Goal: Information Seeking & Learning: Learn about a topic

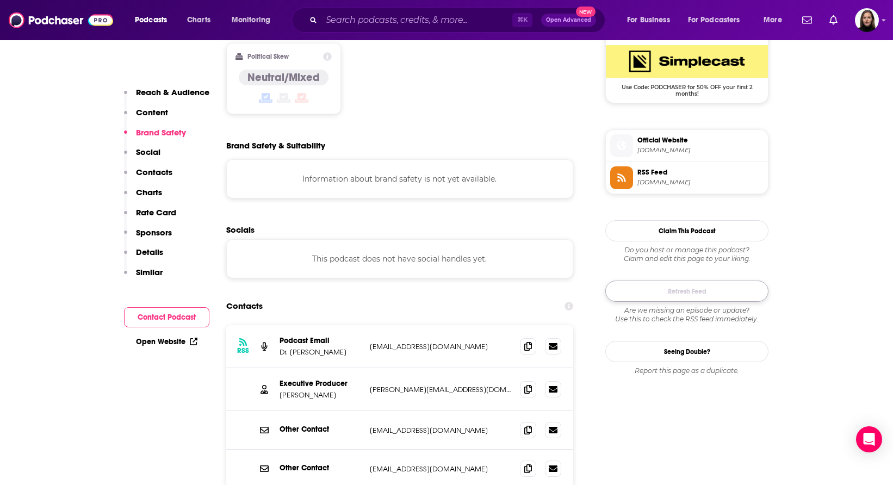
click at [654, 294] on button "Refresh Feed" at bounding box center [686, 290] width 163 height 21
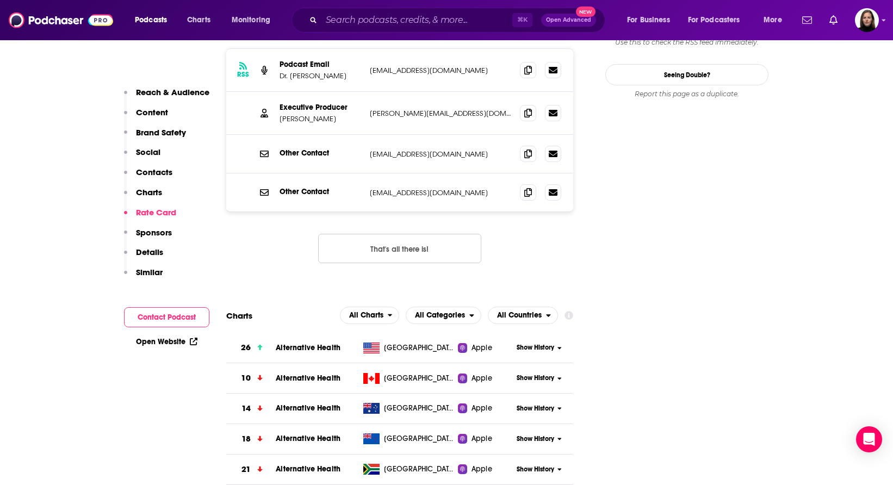
scroll to position [787, 0]
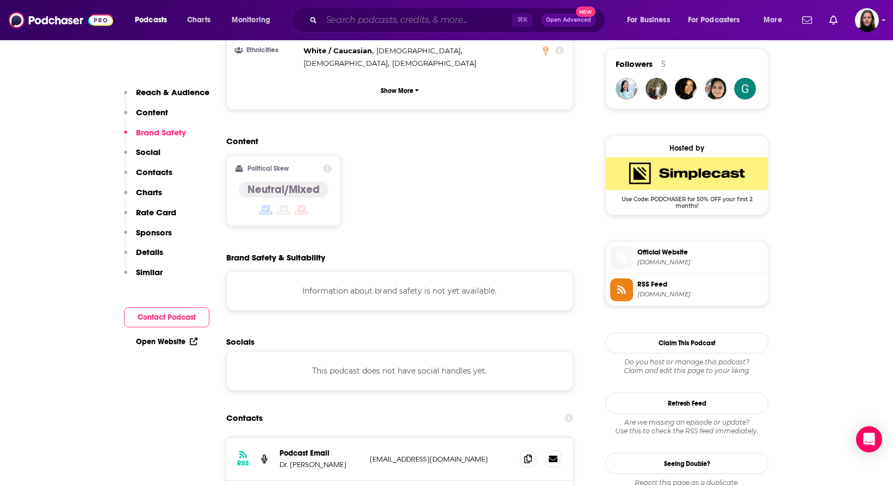
click at [351, 20] on input "Search podcasts, credits, & more..." at bounding box center [416, 19] width 191 height 17
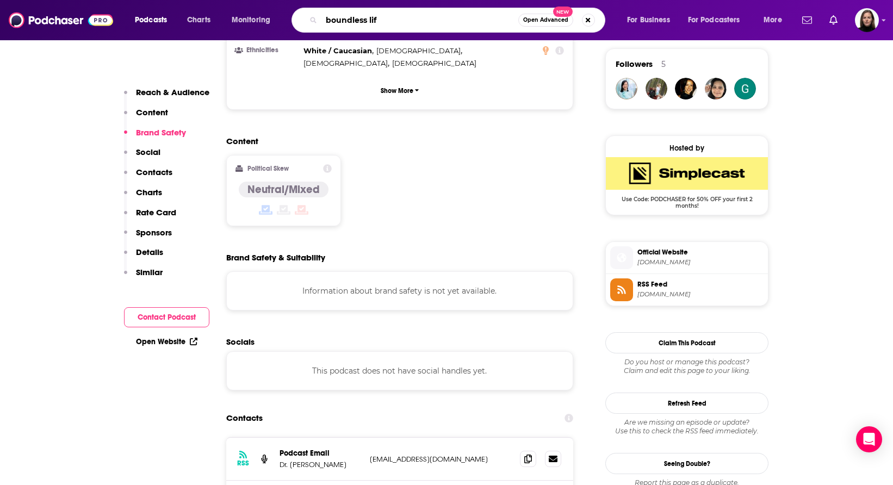
type input "boundless life"
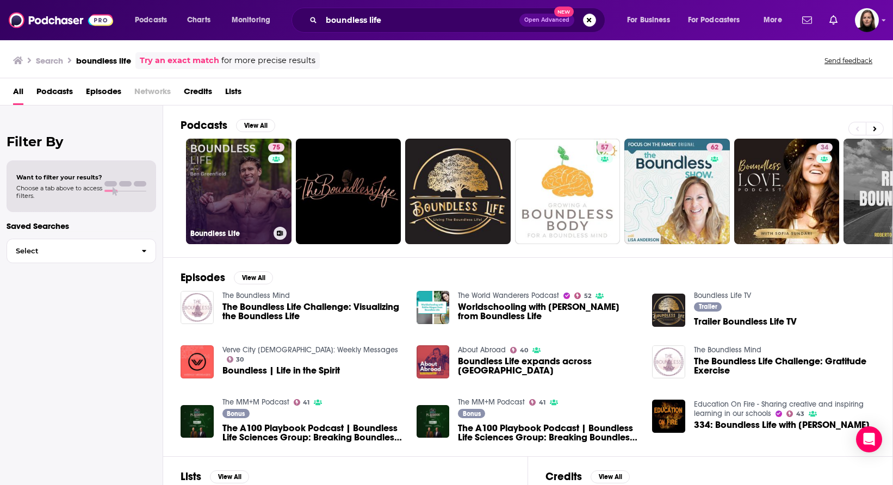
click at [239, 199] on link "75 Boundless Life" at bounding box center [238, 191] width 105 height 105
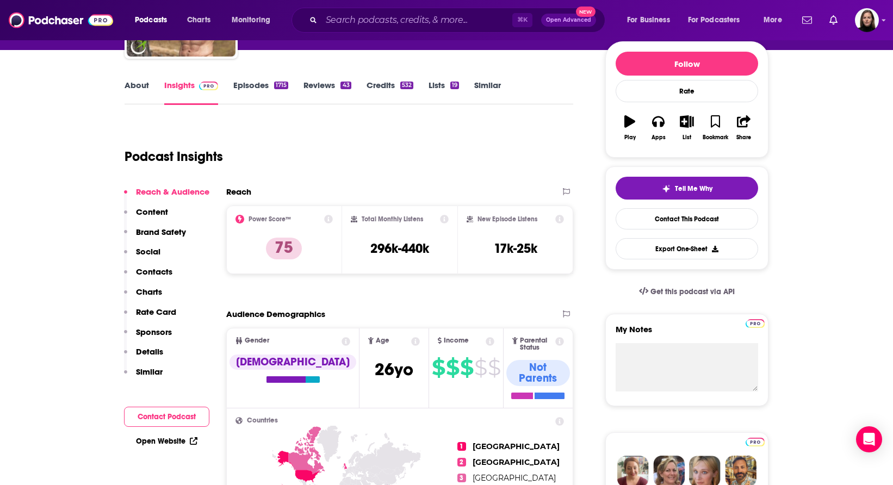
scroll to position [138, 0]
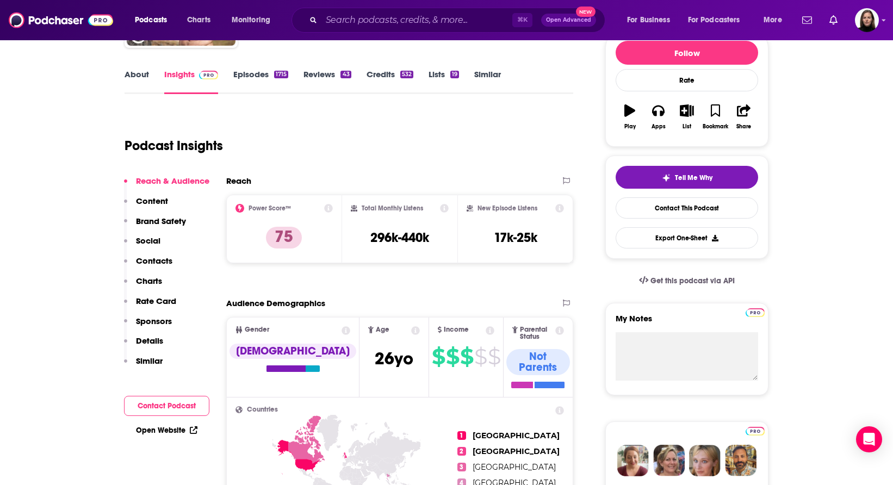
click at [151, 278] on p "Charts" at bounding box center [149, 281] width 26 height 10
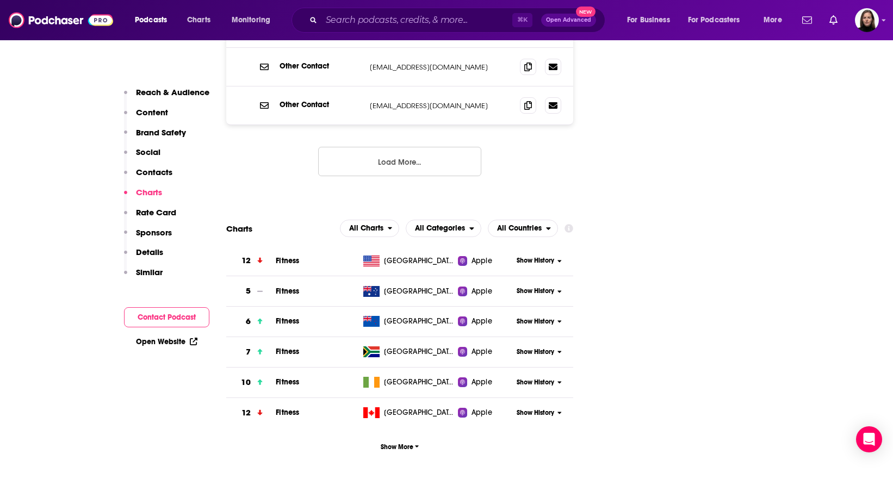
scroll to position [1564, 0]
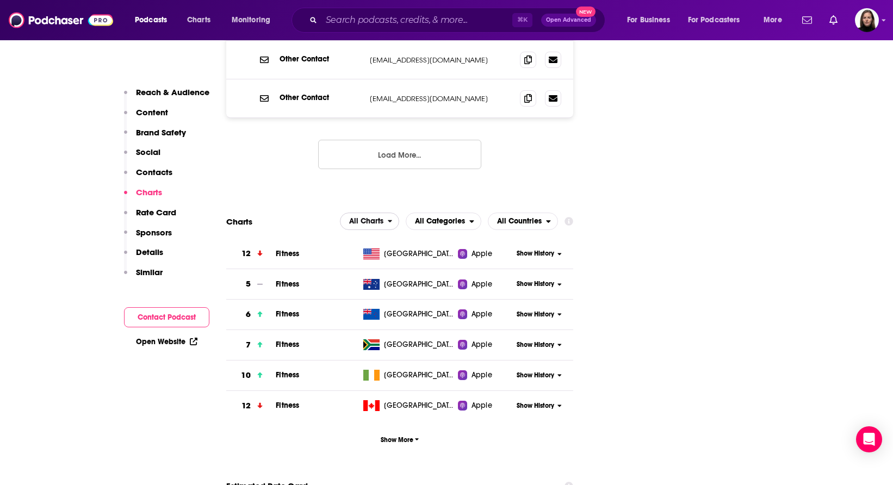
click at [390, 213] on button "All Charts" at bounding box center [370, 221] width 60 height 17
click at [379, 251] on span "Apple Charts" at bounding box center [369, 254] width 46 height 7
click at [414, 436] on span "Show More" at bounding box center [400, 440] width 39 height 8
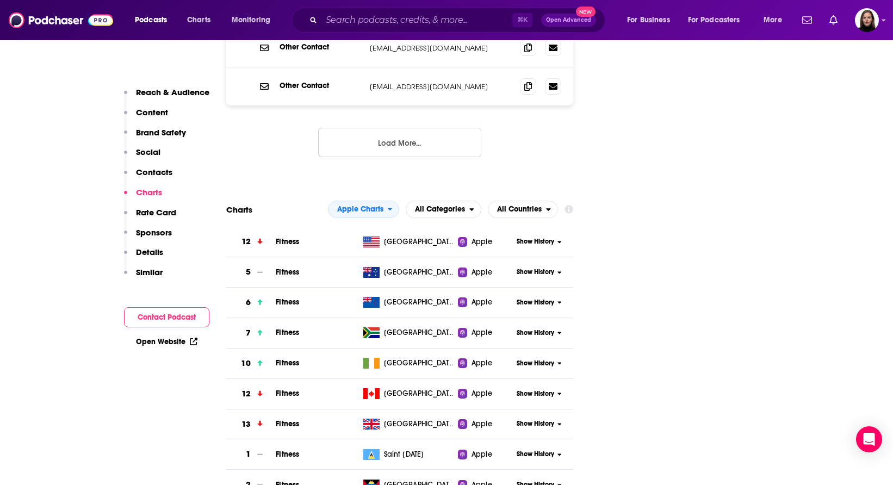
scroll to position [1580, 0]
